Goal: Navigation & Orientation: Find specific page/section

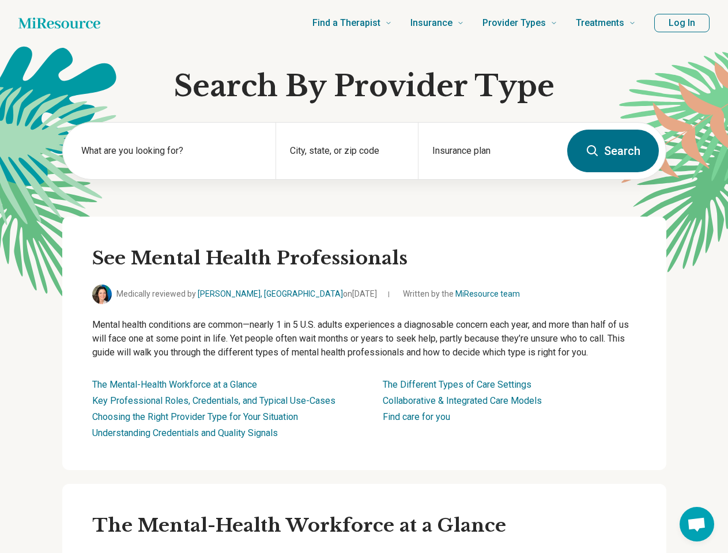
click at [682, 23] on button "Log In" at bounding box center [681, 23] width 55 height 18
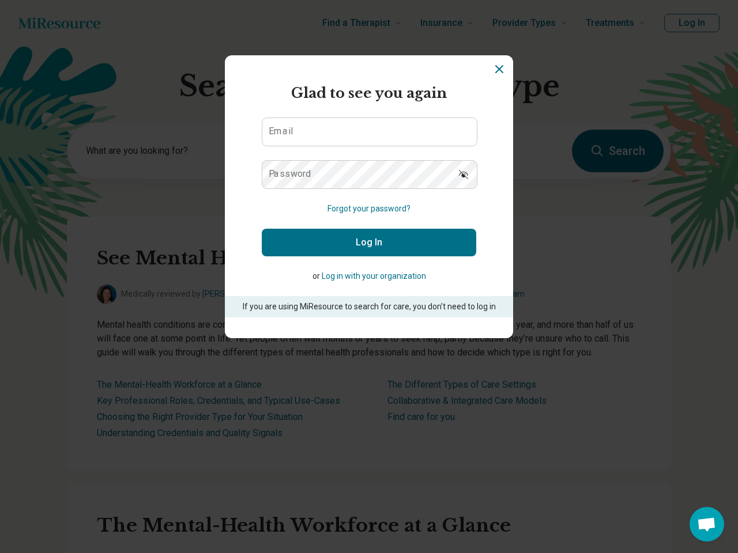
click at [169, 151] on div "Miresource logo Glad to see you again Email Password Forgot your password? Log …" at bounding box center [369, 276] width 738 height 553
click at [346, 151] on form "Glad to see you again Email Password Forgot your password? Log In or Log in wit…" at bounding box center [369, 200] width 214 height 235
click at [489, 151] on section "Miresource logo Glad to see you again Email Password Forgot your password? Log …" at bounding box center [369, 196] width 288 height 283
click at [697, 525] on div "Miresource logo Glad to see you again Email Password Forgot your password? Log …" at bounding box center [369, 276] width 738 height 553
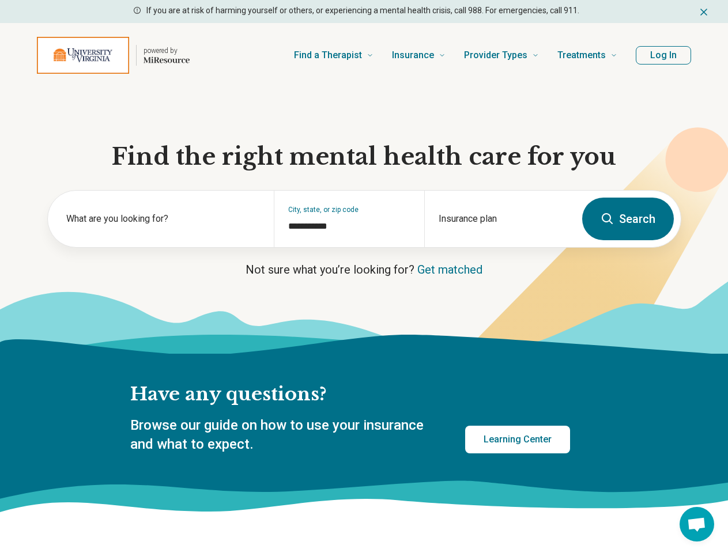
click at [704, 12] on icon "Dismiss" at bounding box center [704, 12] width 6 height 6
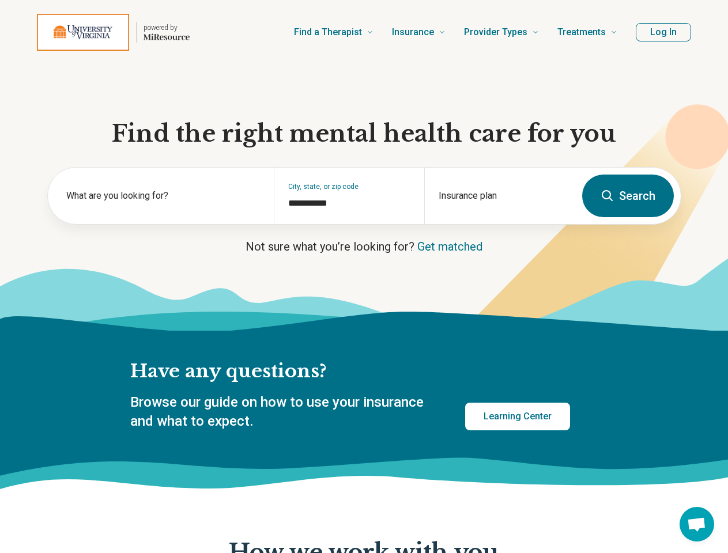
click at [664, 55] on div "powered by Find a Therapist Mental Health Conditions ADHD Anxiety Anorexia Auti…" at bounding box center [364, 32] width 728 height 65
click at [161, 224] on div "What are you looking for?" at bounding box center [161, 196] width 226 height 56
click at [349, 224] on div "**********" at bounding box center [349, 196] width 150 height 56
click at [499, 224] on div "Insurance plan" at bounding box center [499, 196] width 150 height 56
click at [697, 525] on span "Open chat" at bounding box center [696, 526] width 19 height 16
